Goal: Navigation & Orientation: Find specific page/section

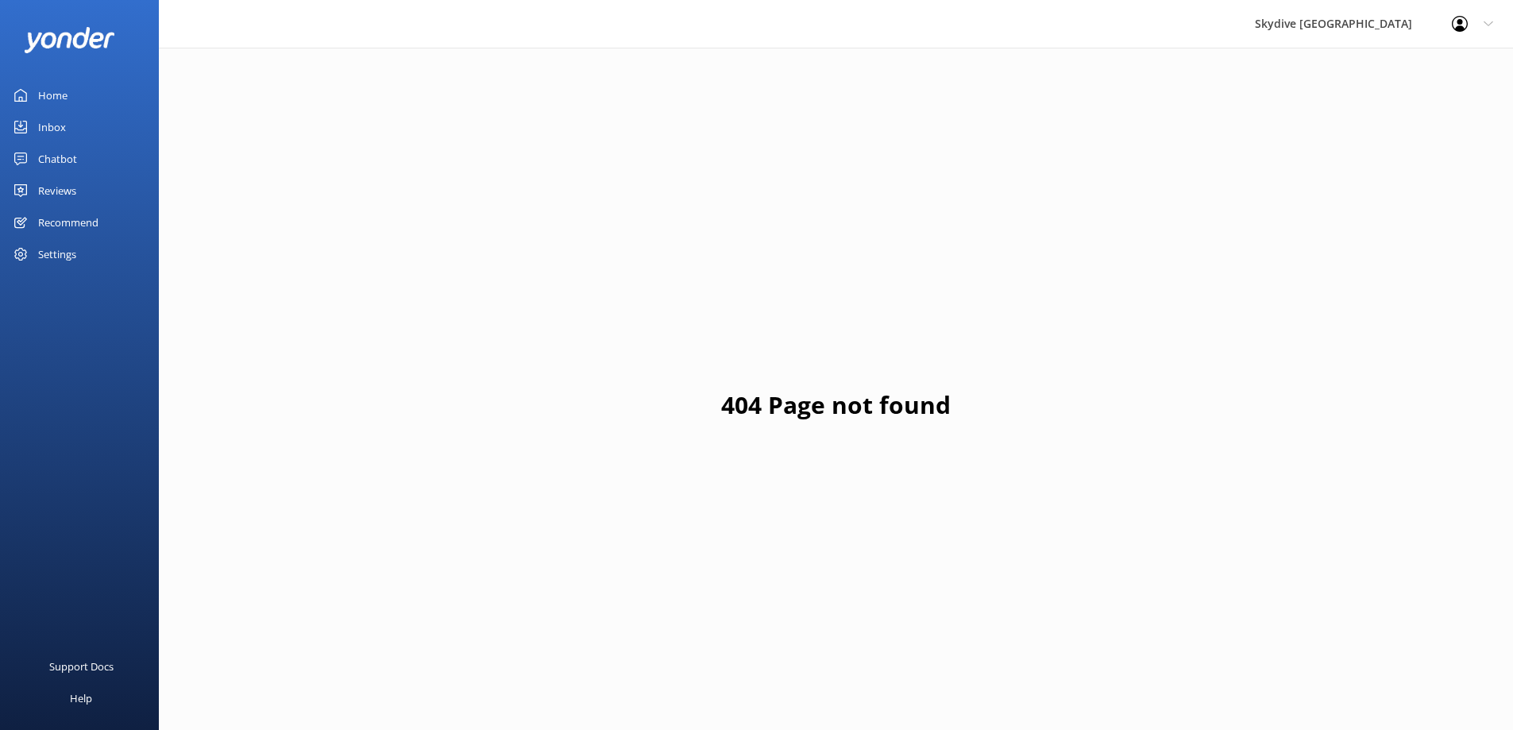
click at [74, 156] on div "Chatbot" at bounding box center [57, 159] width 39 height 32
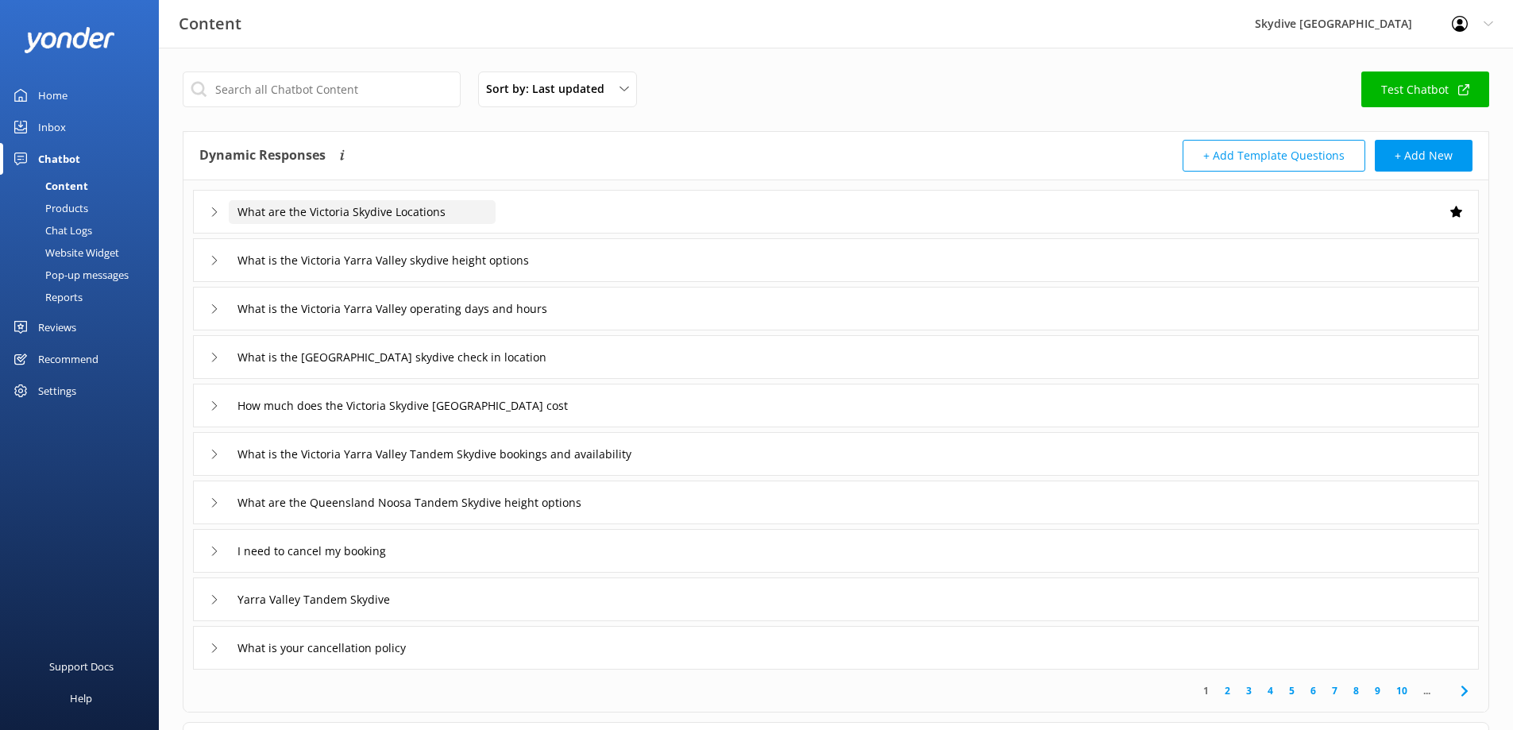
click at [402, 216] on input "What are the Victoria Skydive Locations" at bounding box center [362, 212] width 267 height 24
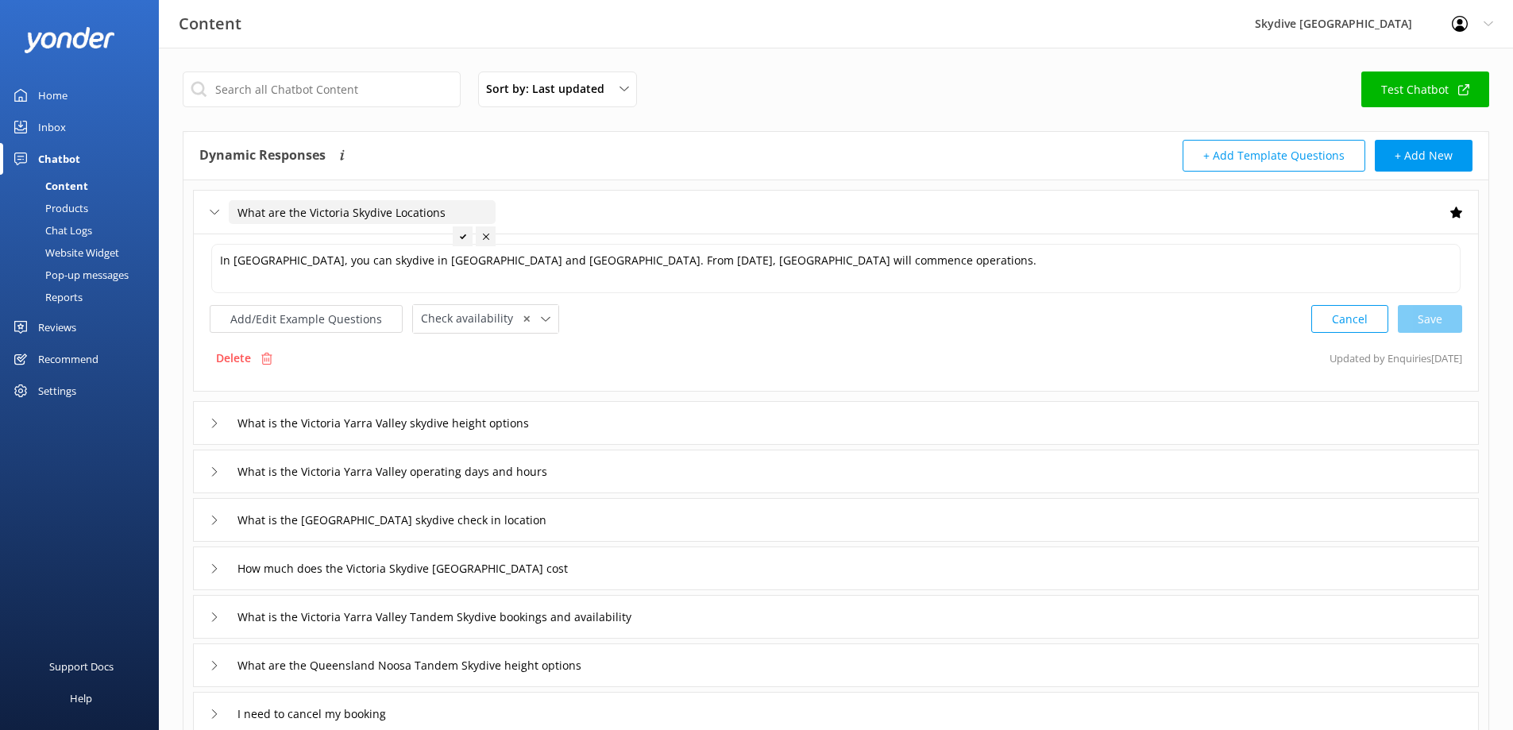
click at [402, 216] on input "What are the Victoria Skydive Locations" at bounding box center [362, 212] width 267 height 24
click at [218, 214] on icon at bounding box center [215, 212] width 10 height 10
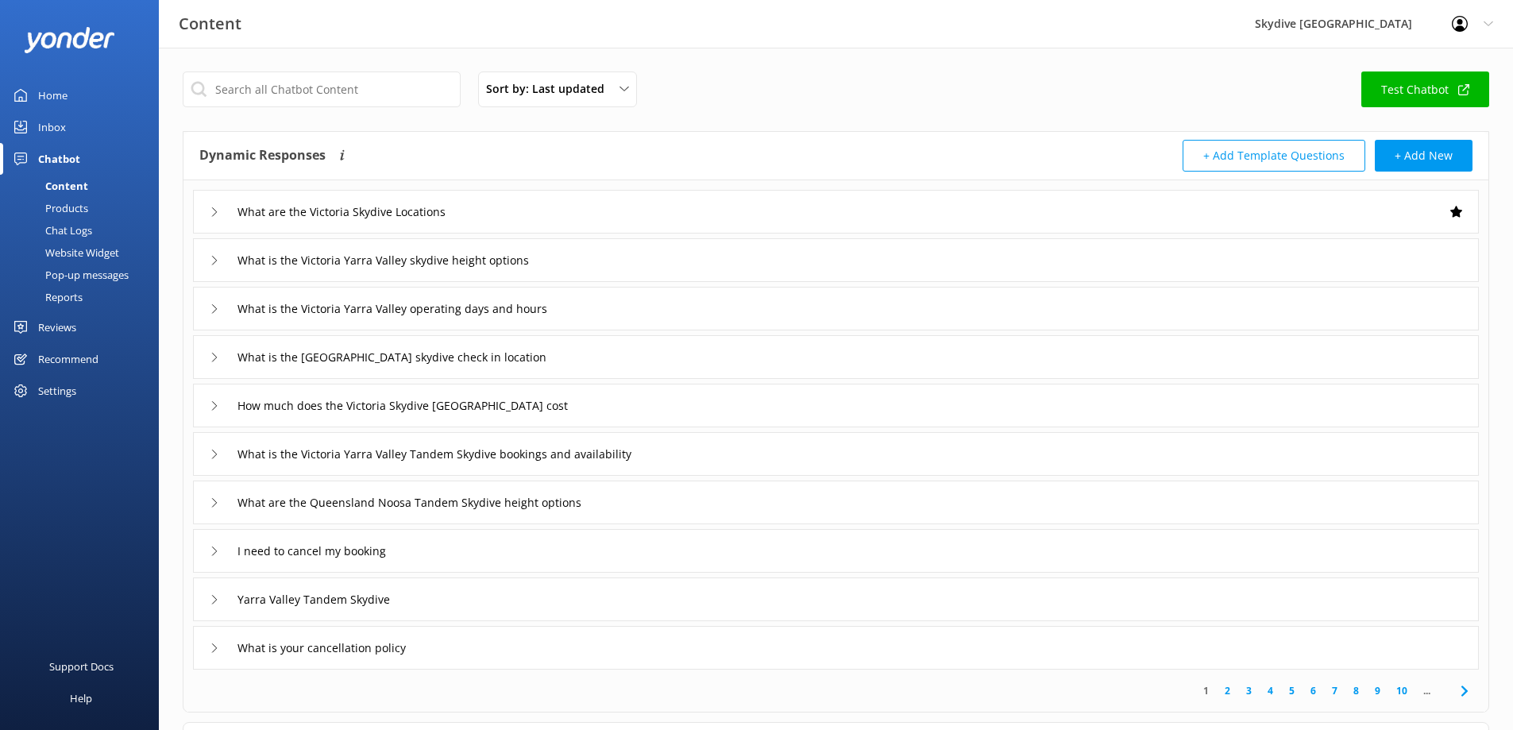
click at [74, 227] on div "Chat Logs" at bounding box center [51, 230] width 83 height 22
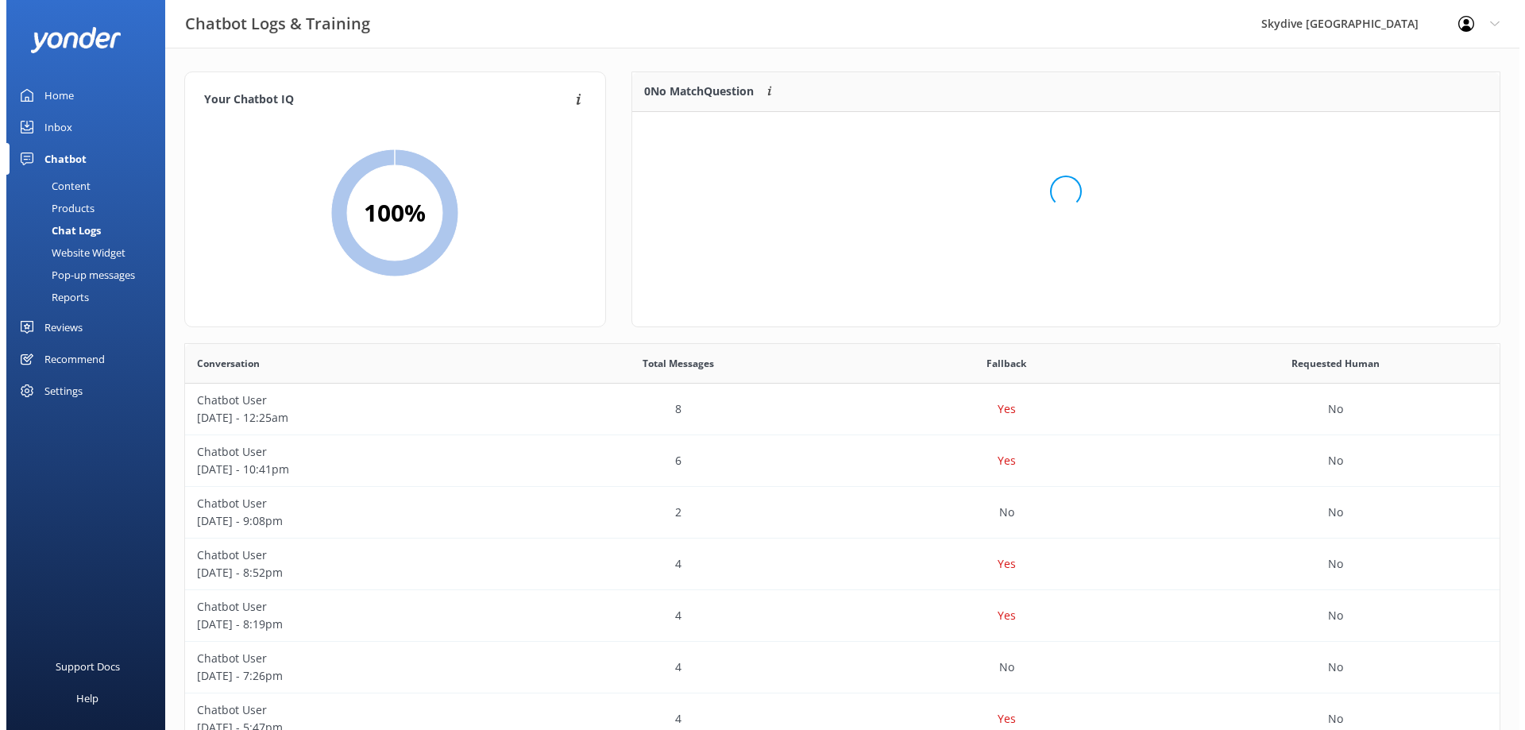
scroll to position [187, 855]
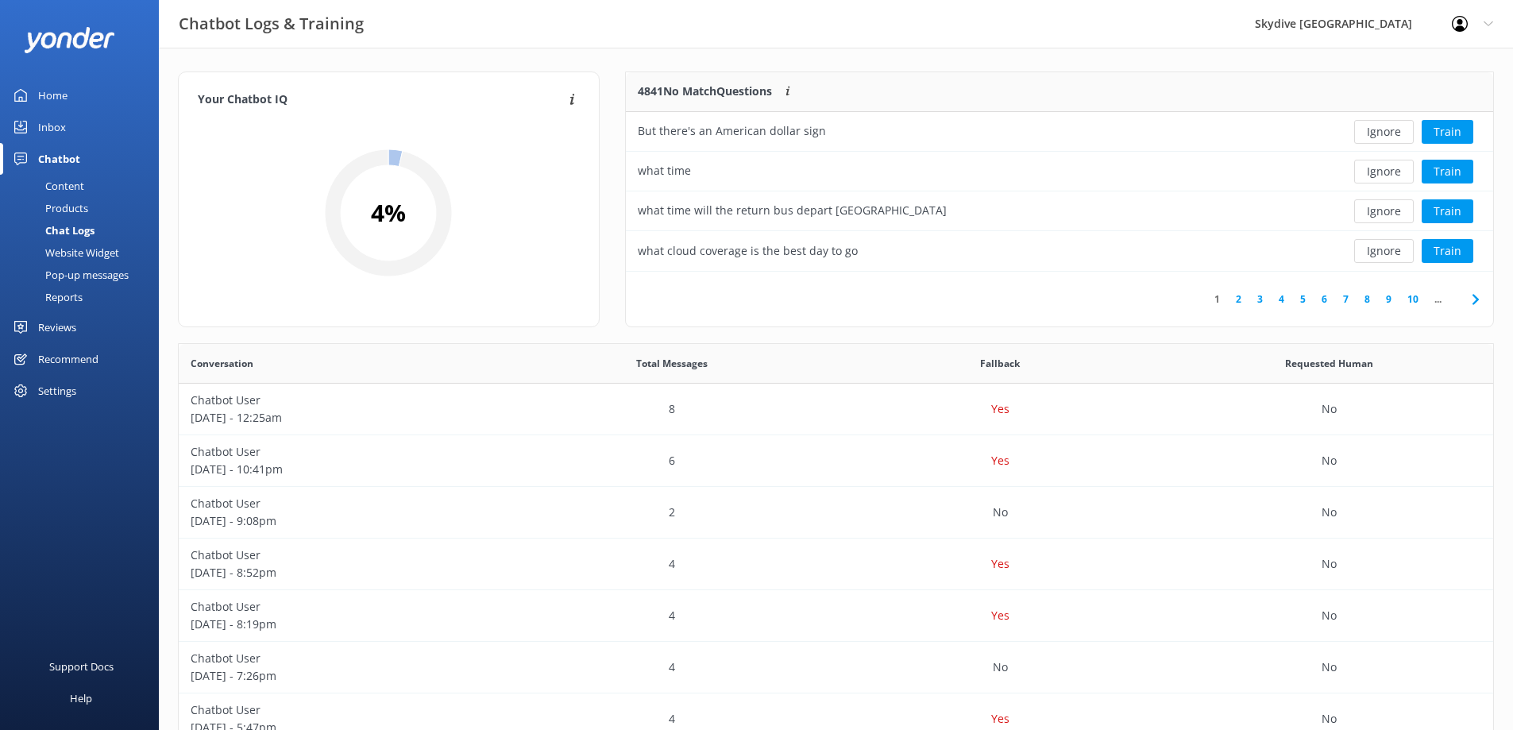
click at [53, 124] on div "Inbox" at bounding box center [52, 127] width 28 height 32
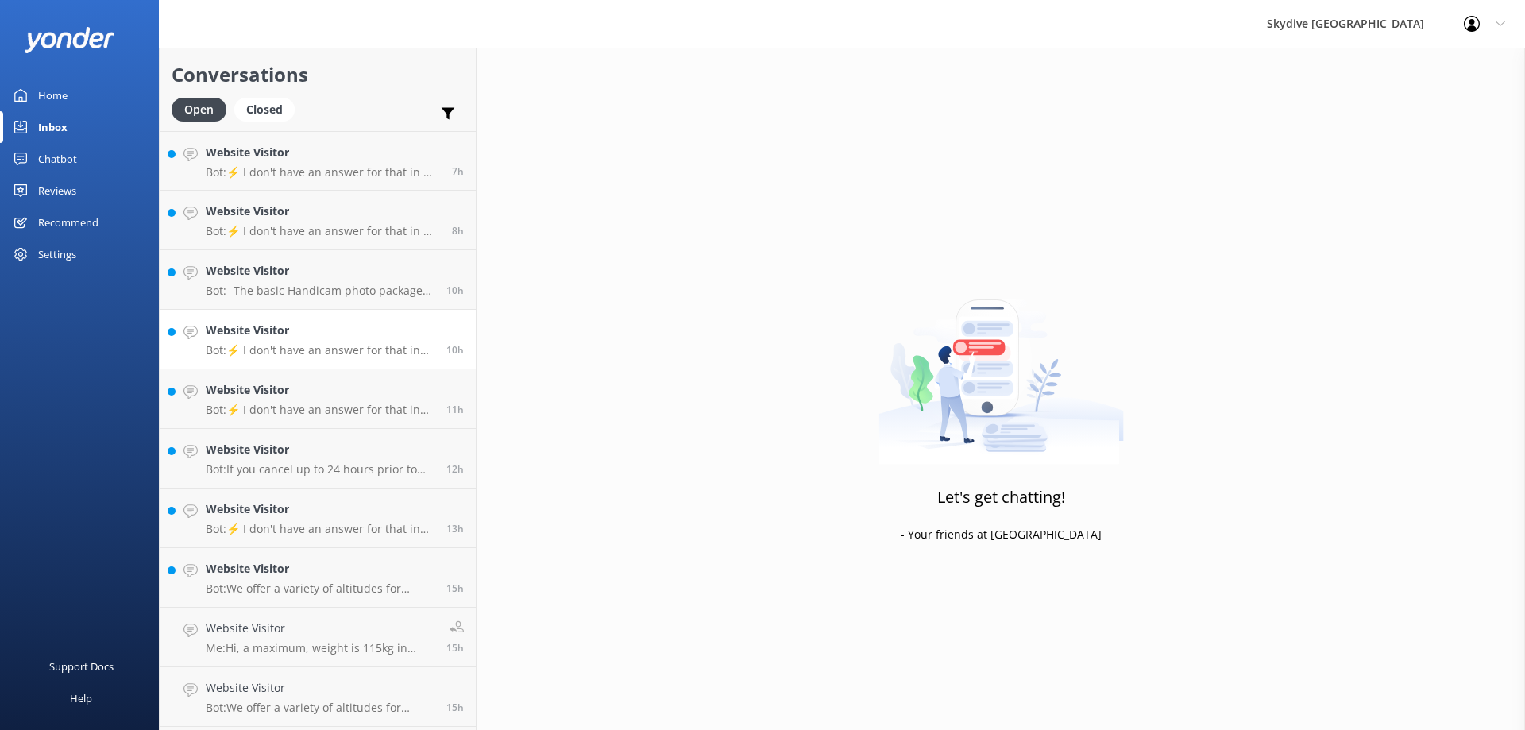
scroll to position [318, 0]
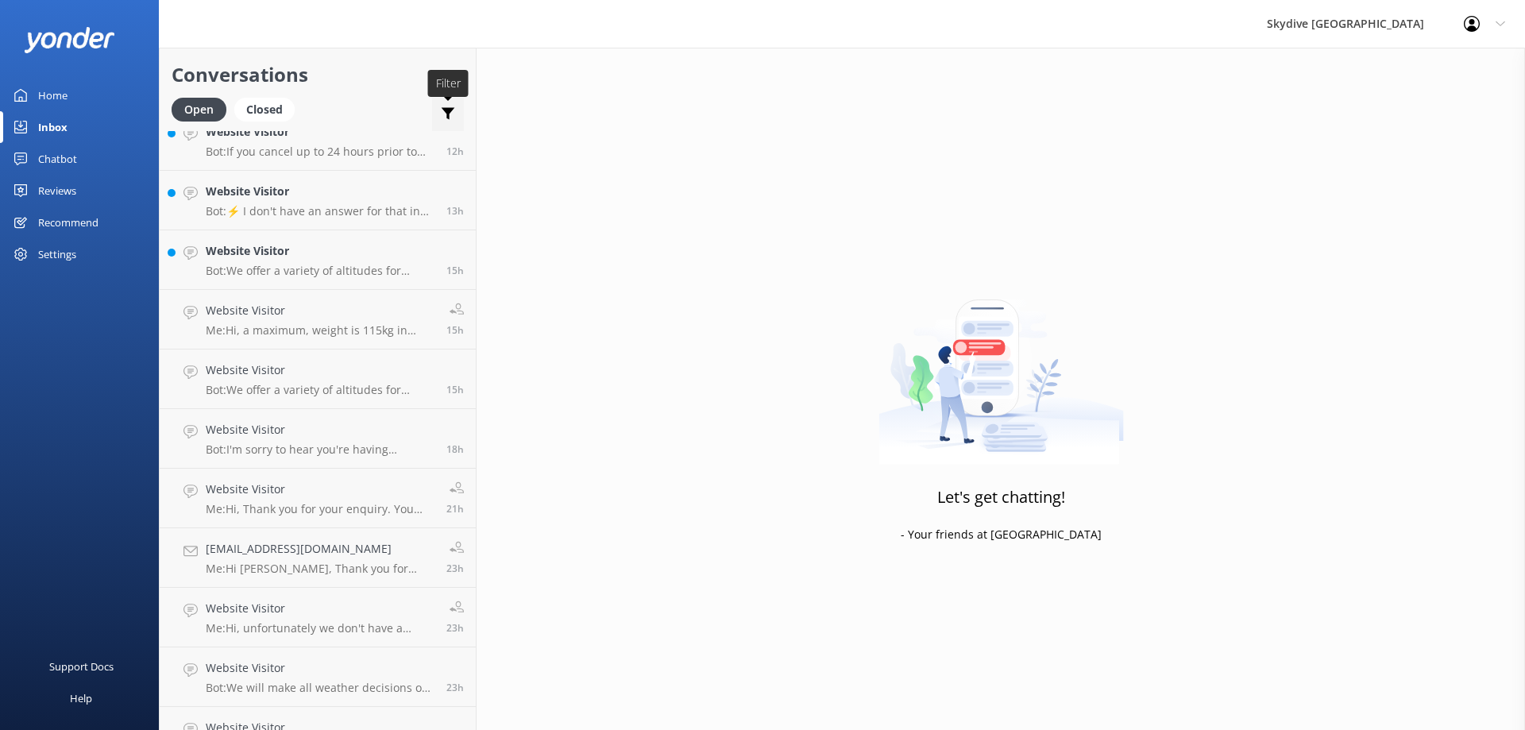
click at [442, 110] on icon at bounding box center [448, 114] width 16 height 16
click at [56, 183] on div "Reviews" at bounding box center [57, 191] width 38 height 32
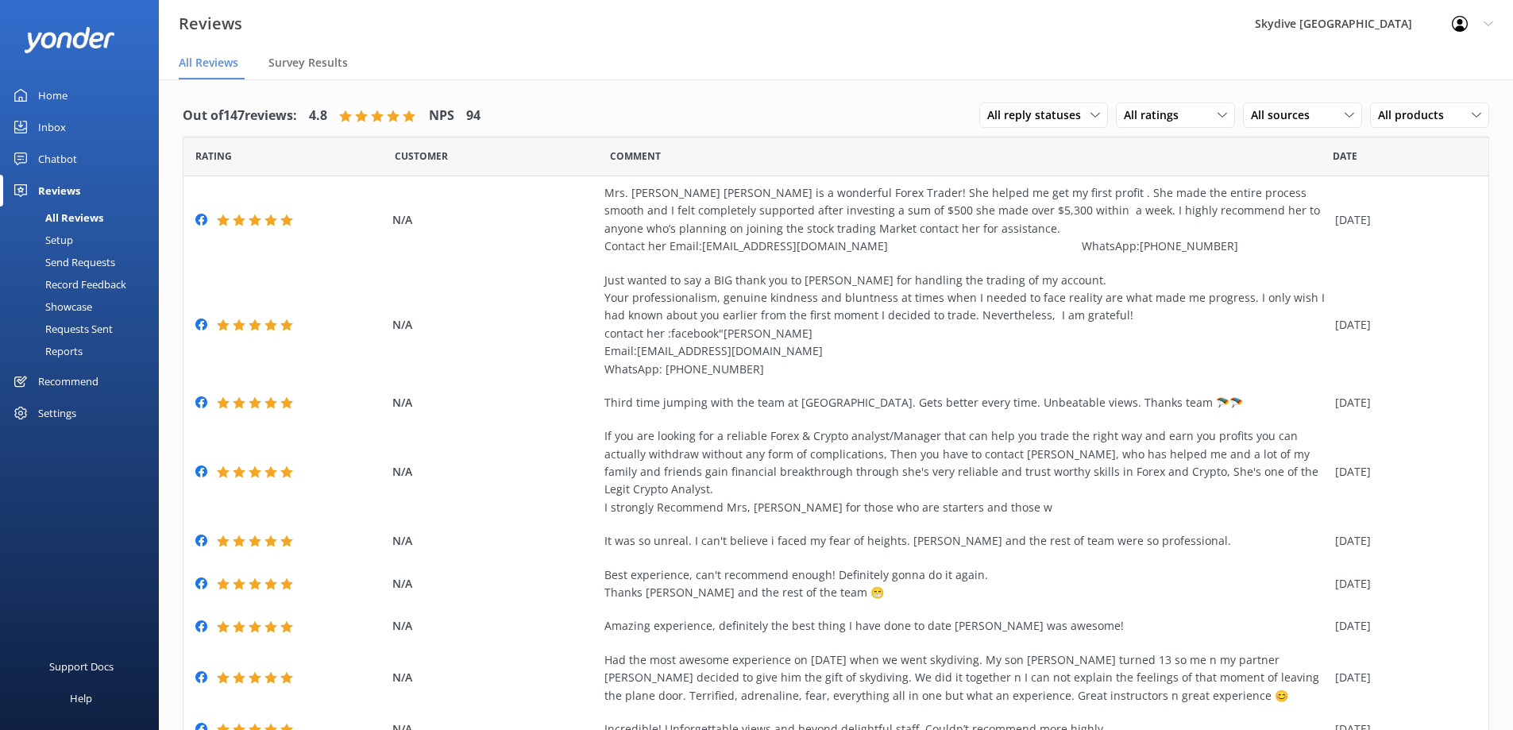
click at [41, 162] on div "Chatbot" at bounding box center [57, 159] width 39 height 32
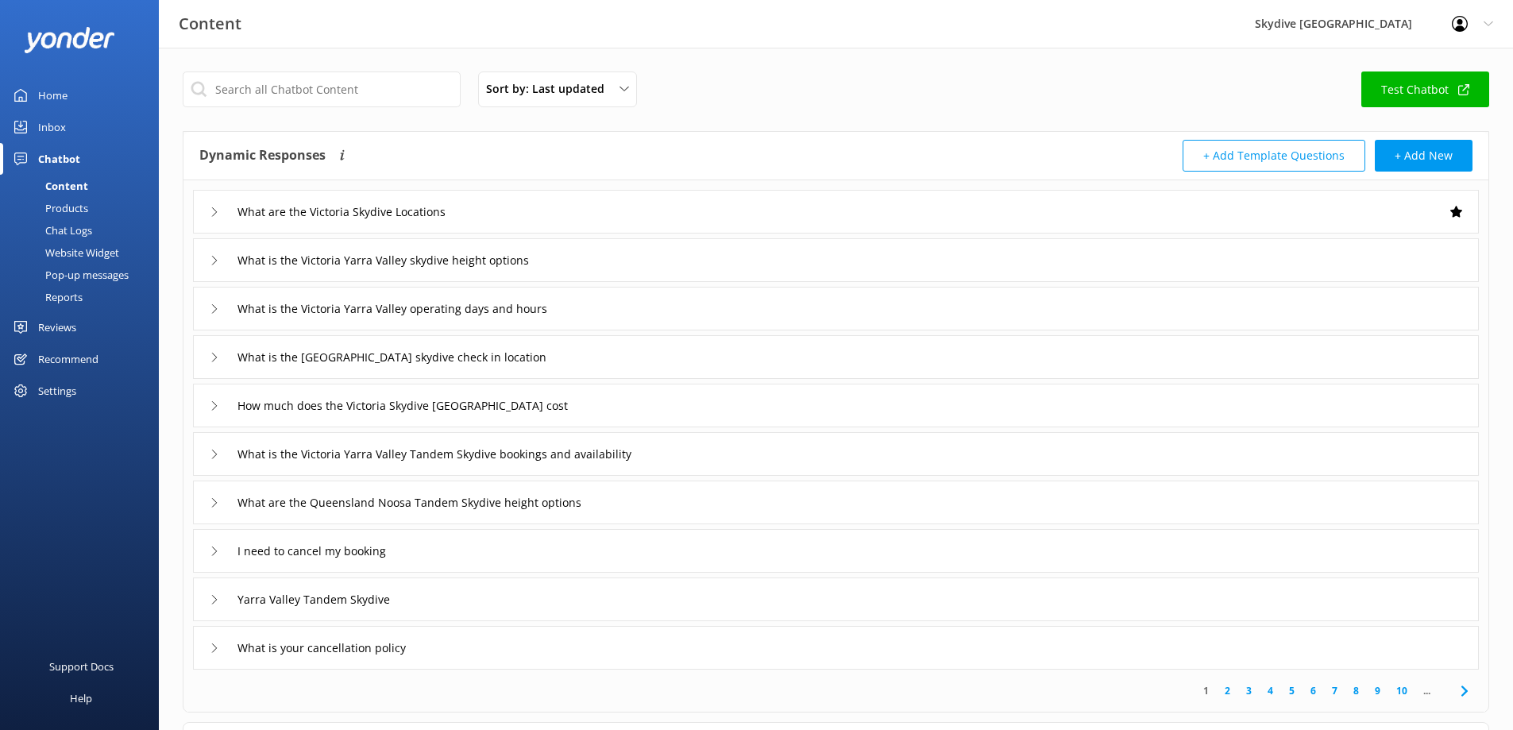
click at [48, 127] on div "Inbox" at bounding box center [52, 127] width 28 height 32
